Goal: Transaction & Acquisition: Download file/media

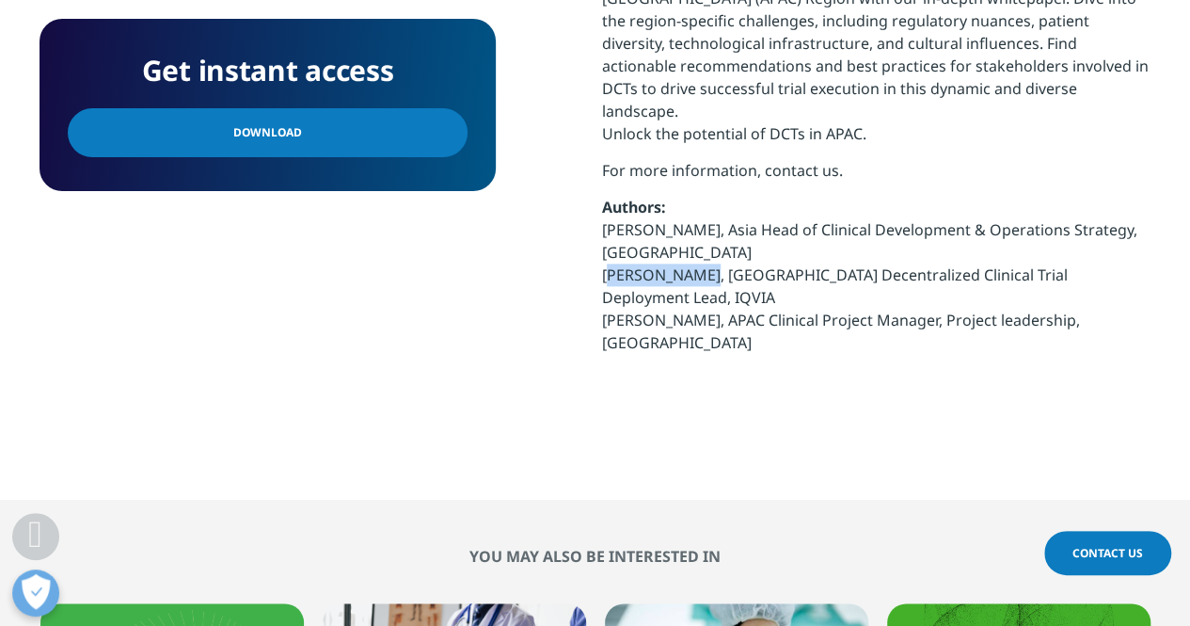
scroll to position [1129, 0]
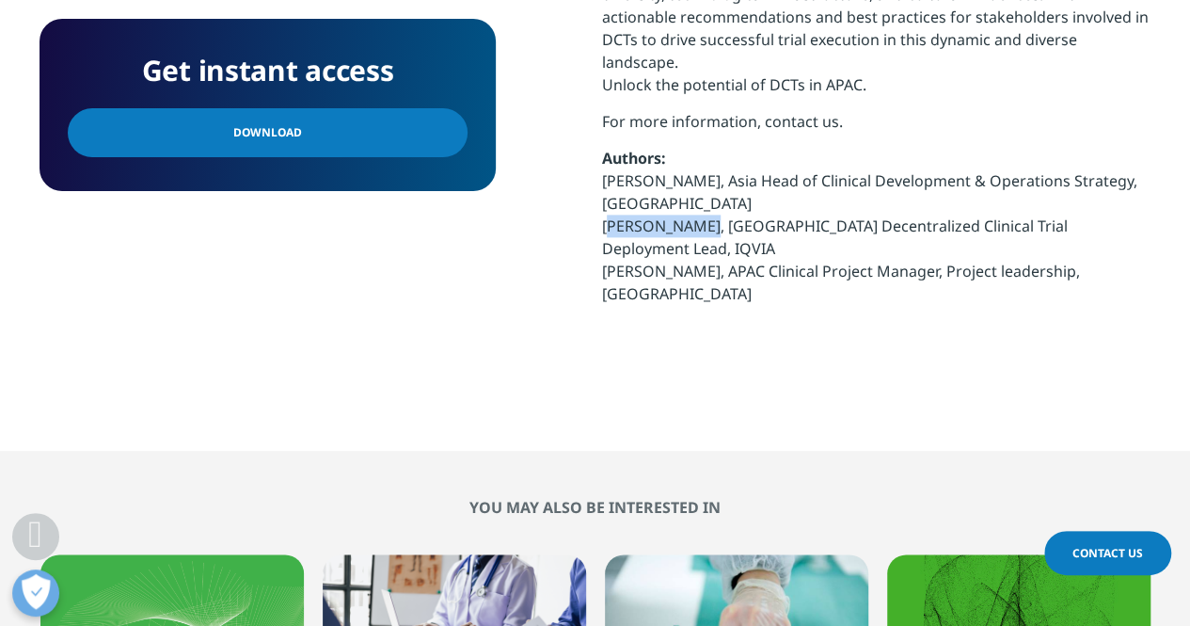
drag, startPoint x: 281, startPoint y: 134, endPoint x: 1067, endPoint y: 359, distance: 817.5
click at [281, 134] on span "Download" at bounding box center [267, 132] width 69 height 21
drag, startPoint x: 591, startPoint y: 167, endPoint x: 741, endPoint y: 151, distance: 150.5
click at [741, 151] on div "Get instant access Download Explore the complexities of decentralized clinical …" at bounding box center [595, 140] width 1110 height 451
drag, startPoint x: 600, startPoint y: 131, endPoint x: 700, endPoint y: 134, distance: 99.8
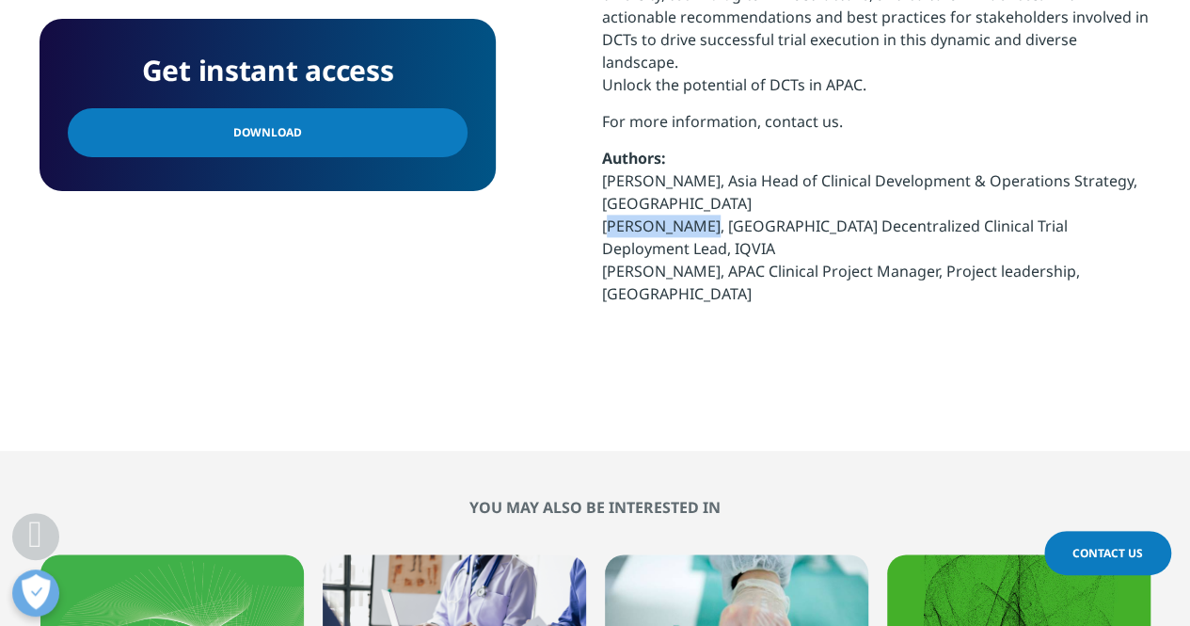
click at [700, 134] on div "Get instant access Download Explore the complexities of decentralized clinical …" at bounding box center [595, 140] width 1110 height 451
copy p "[PERSON_NAME]"
click at [813, 157] on p "Authors: [PERSON_NAME], Asia Head of Clinical Development & Operations Strategy…" at bounding box center [876, 233] width 549 height 172
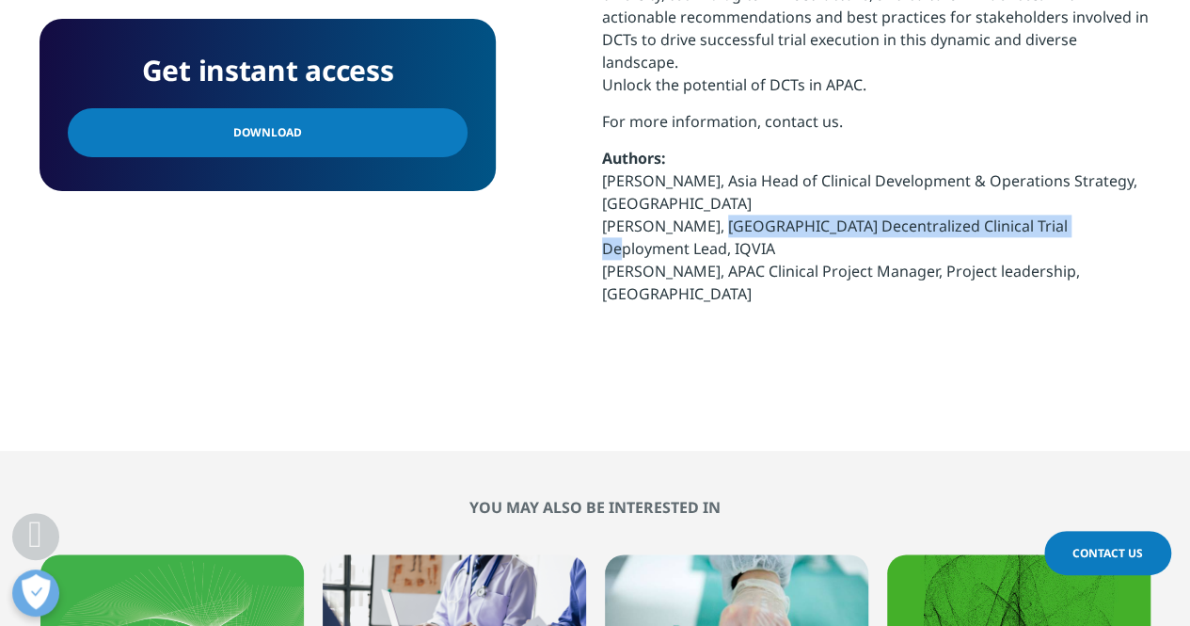
drag, startPoint x: 714, startPoint y: 132, endPoint x: 1054, endPoint y: 138, distance: 339.8
click at [1054, 147] on p "Authors: [PERSON_NAME], Asia Head of Clinical Development & Operations Strategy…" at bounding box center [876, 233] width 549 height 172
copy p "Asia Decentralized Clinical Trial Deployment Lead"
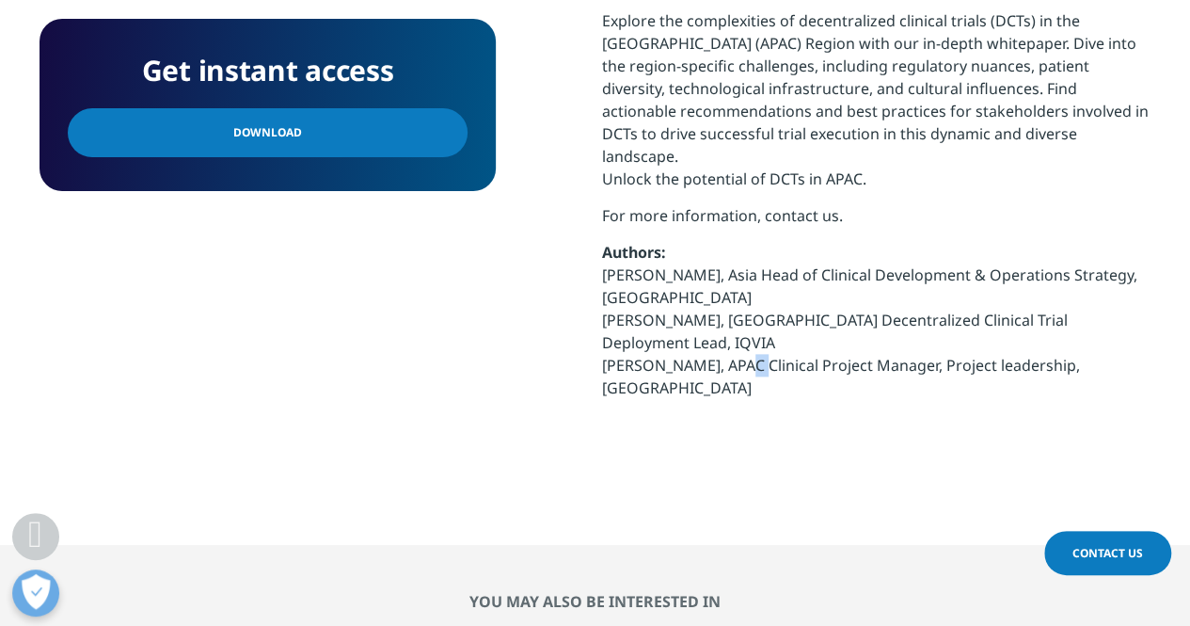
drag, startPoint x: 745, startPoint y: 254, endPoint x: 781, endPoint y: 258, distance: 36.0
click at [780, 258] on p "Authors: [PERSON_NAME], Asia Head of Clinical Development & Operations Strategy…" at bounding box center [876, 327] width 549 height 172
